Goal: Task Accomplishment & Management: Complete application form

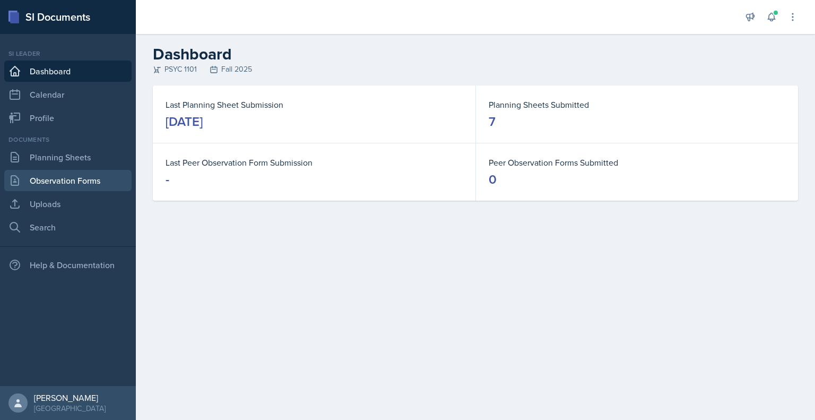
click at [78, 180] on link "Observation Forms" at bounding box center [67, 180] width 127 height 21
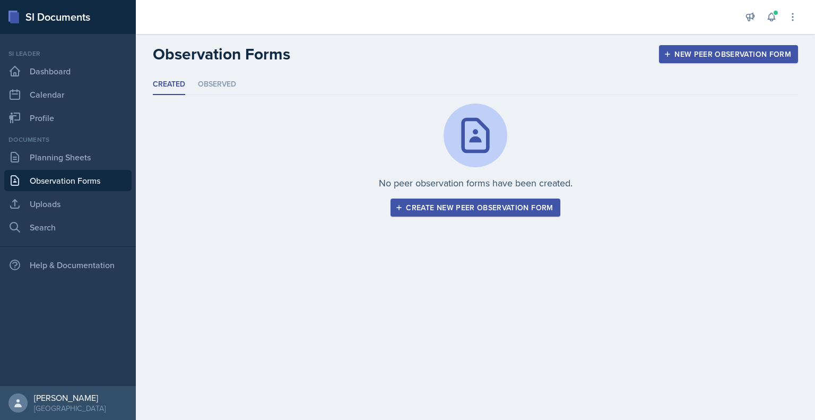
click at [524, 206] on div "Create new peer observation form" at bounding box center [474, 207] width 155 height 8
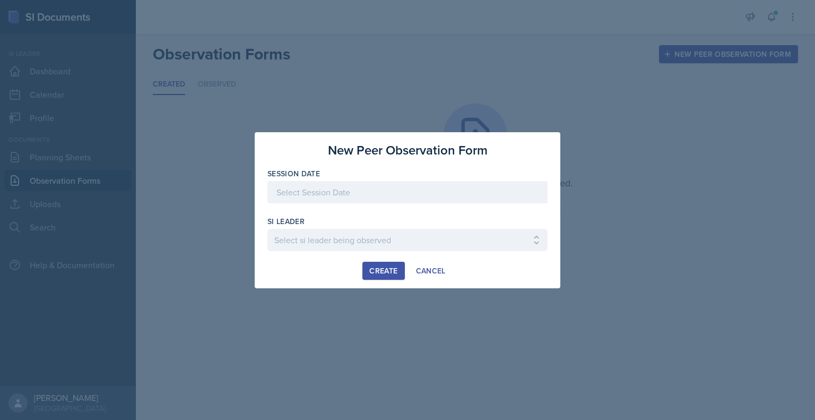
click at [317, 197] on div at bounding box center [407, 192] width 280 height 22
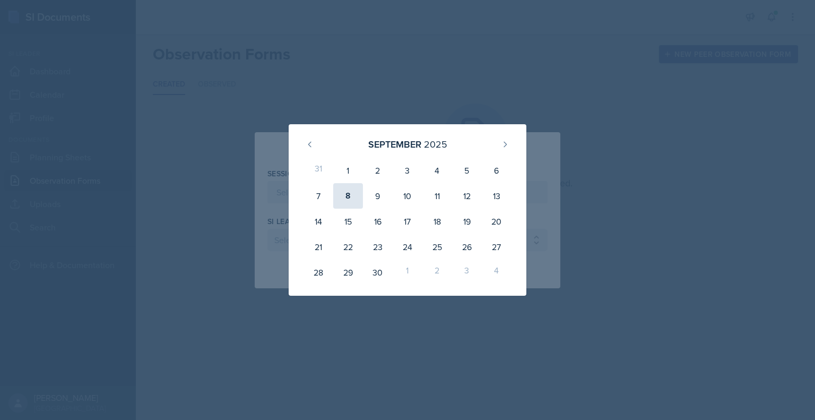
click at [351, 196] on div "8" at bounding box center [348, 195] width 30 height 25
type input "[DATE]"
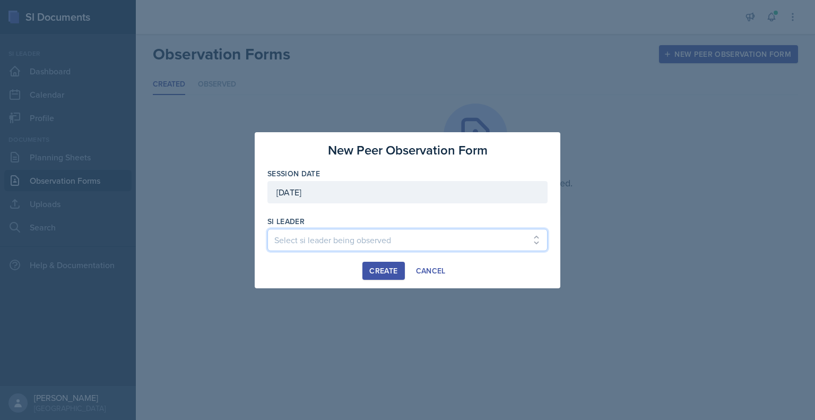
click at [338, 239] on select "Select si leader being observed [PERSON_NAME] / PSYC 2500 / The Phantoms of The…" at bounding box center [407, 240] width 280 height 22
click at [303, 242] on select "Select si leader being observed [PERSON_NAME] / PSYC 2500 / The Phantoms of The…" at bounding box center [407, 240] width 280 height 22
click at [307, 238] on select "Select si leader being observed [PERSON_NAME] / PSYC 2500 / The Phantoms of The…" at bounding box center [407, 240] width 280 height 22
click at [469, 258] on div at bounding box center [407, 256] width 280 height 11
click at [425, 242] on select "Select si leader being observed [PERSON_NAME] / PSYC 2500 / The Phantoms of The…" at bounding box center [407, 240] width 280 height 22
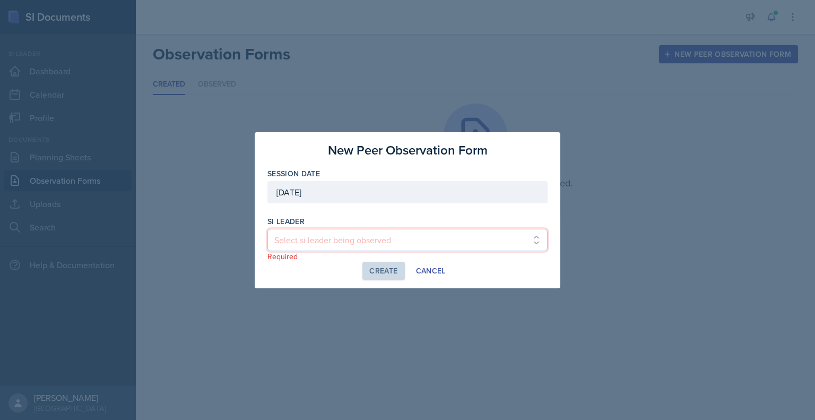
select select "972d4686-2474-4faa-b1f0-e480a96b9165"
click at [267, 229] on select "Select si leader being observed [PERSON_NAME] / PSYC 2500 / The Phantoms of The…" at bounding box center [407, 240] width 280 height 22
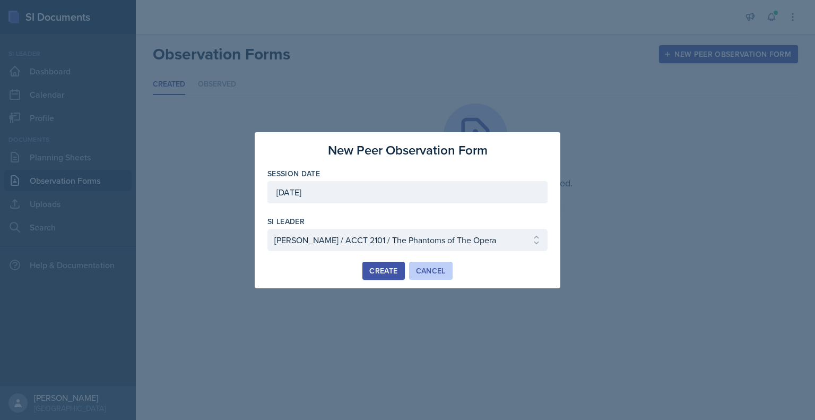
click at [427, 268] on div "Cancel" at bounding box center [431, 270] width 30 height 8
